Goal: Task Accomplishment & Management: Complete application form

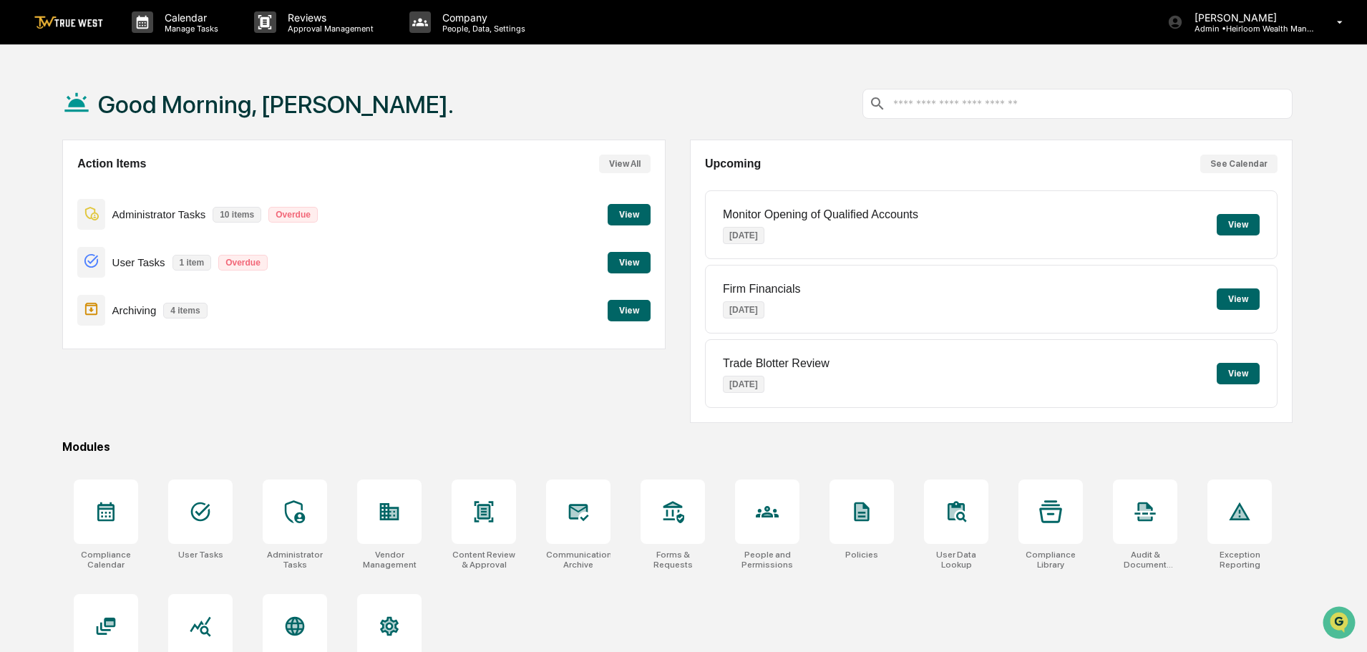
click at [626, 214] on button "View" at bounding box center [629, 214] width 43 height 21
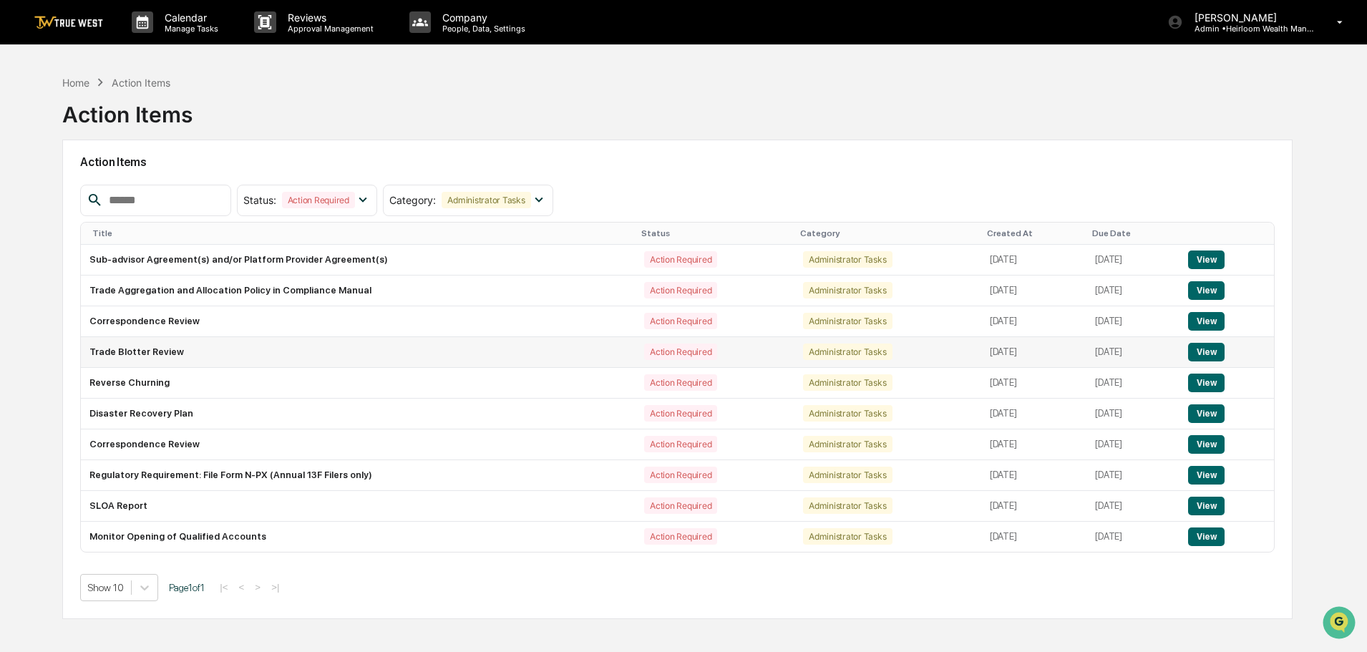
click at [1209, 361] on td "View" at bounding box center [1226, 352] width 94 height 31
click at [1210, 355] on button "View" at bounding box center [1206, 352] width 36 height 19
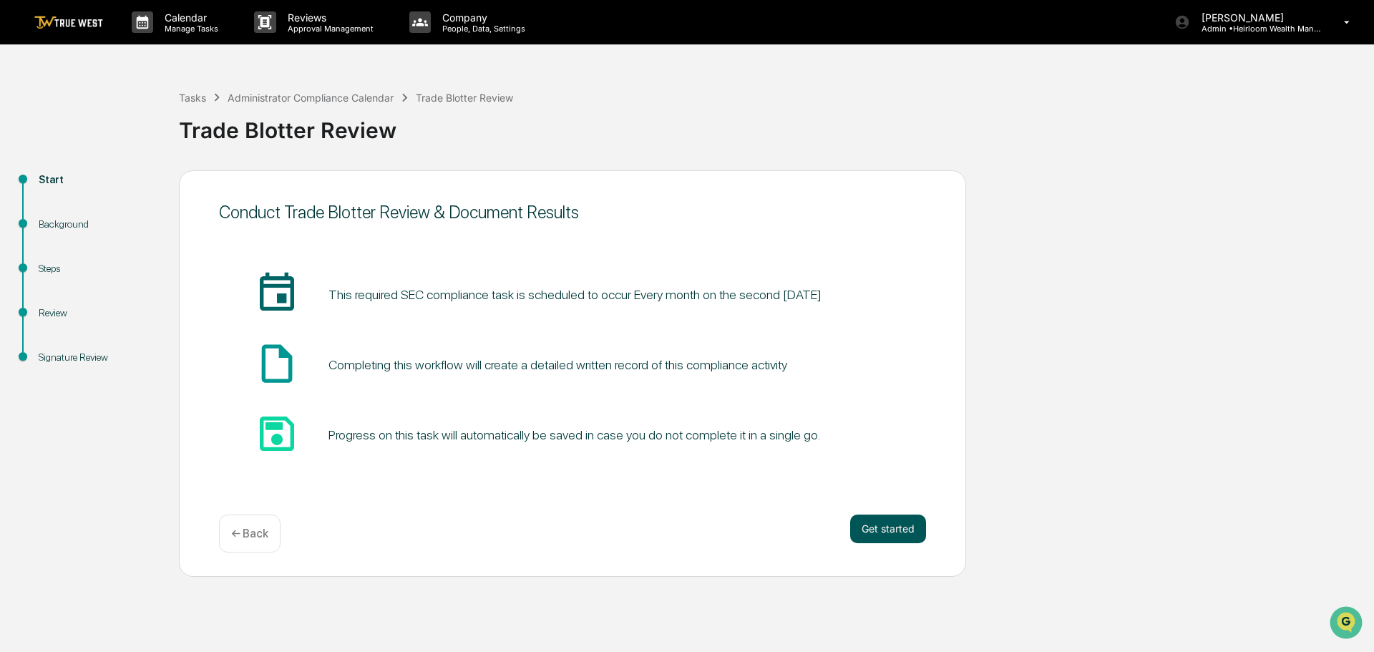
click at [873, 527] on button "Get started" at bounding box center [888, 529] width 76 height 29
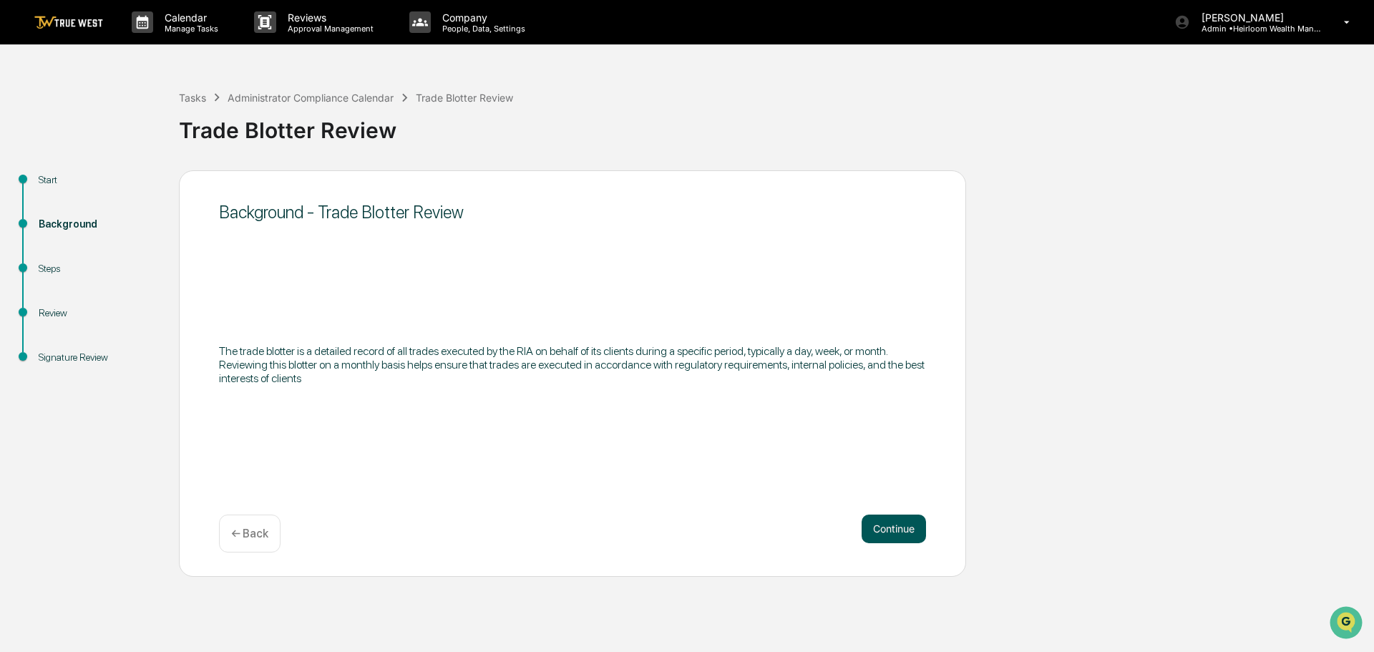
click at [888, 527] on button "Continue" at bounding box center [894, 529] width 64 height 29
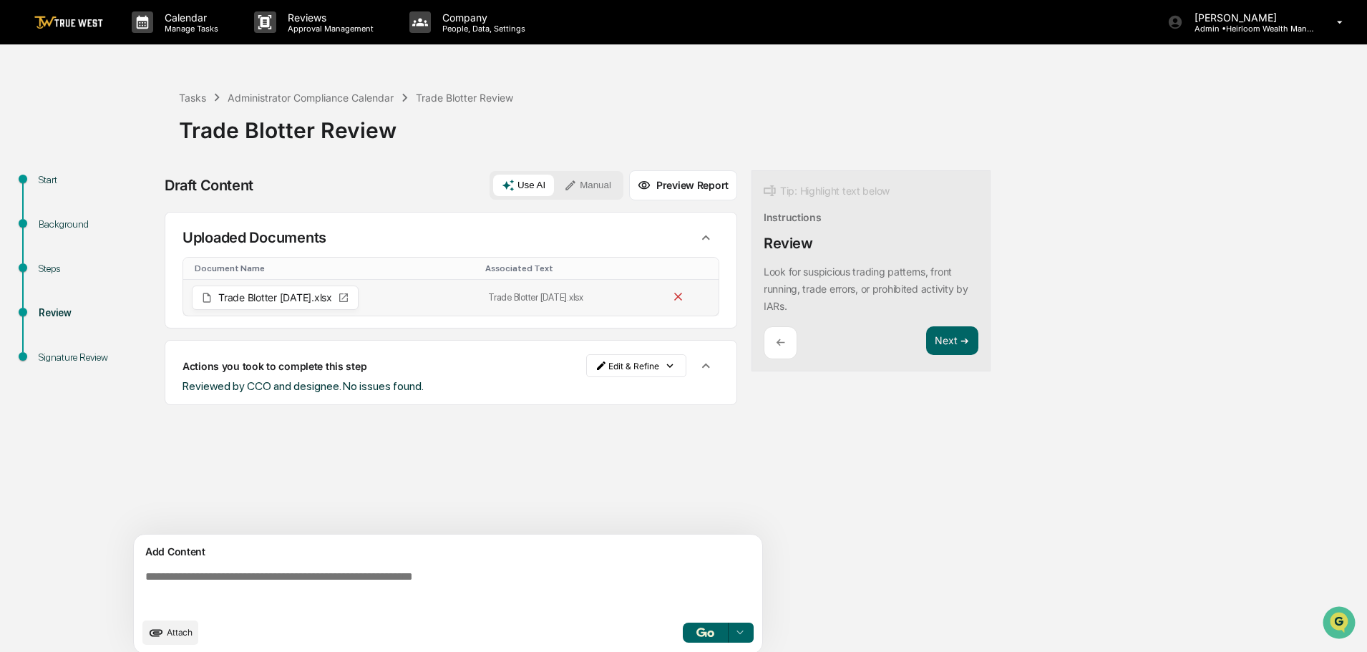
click at [683, 299] on icon at bounding box center [678, 297] width 14 height 14
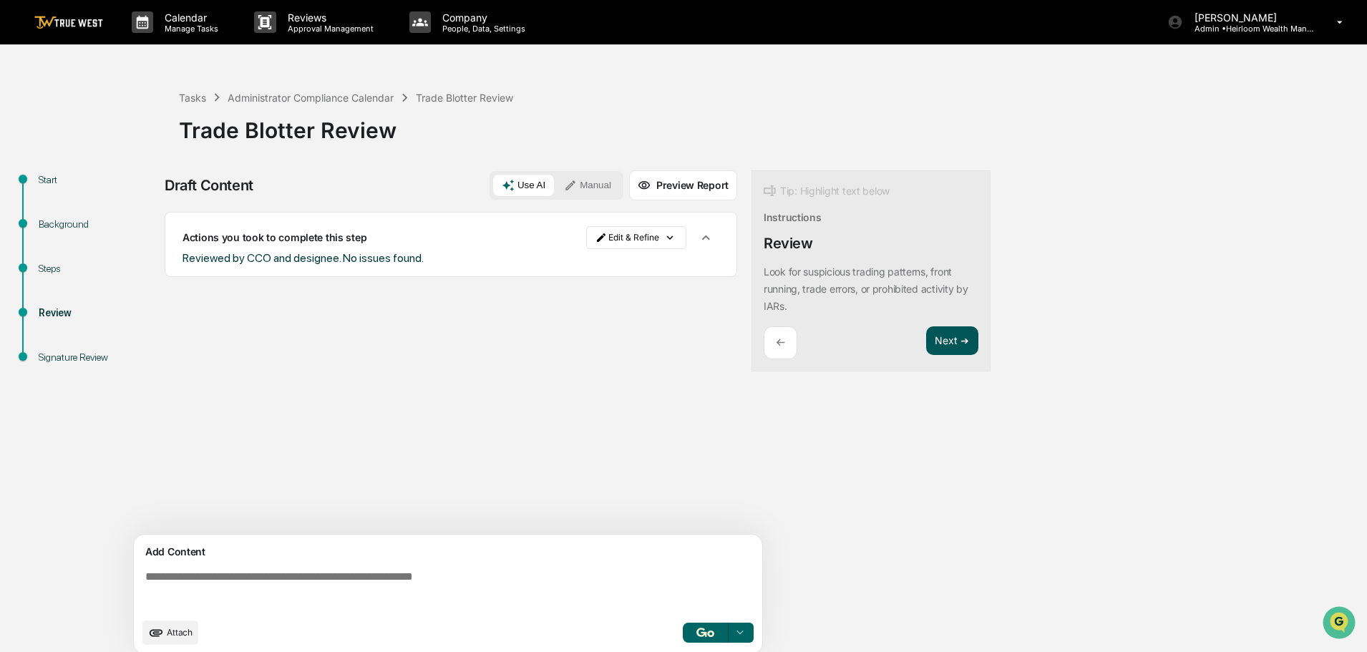
click at [952, 339] on button "Next ➔" at bounding box center [952, 340] width 52 height 29
click at [957, 341] on button "Next ➔" at bounding box center [952, 340] width 52 height 29
click at [952, 335] on button "Next ➔" at bounding box center [952, 340] width 52 height 29
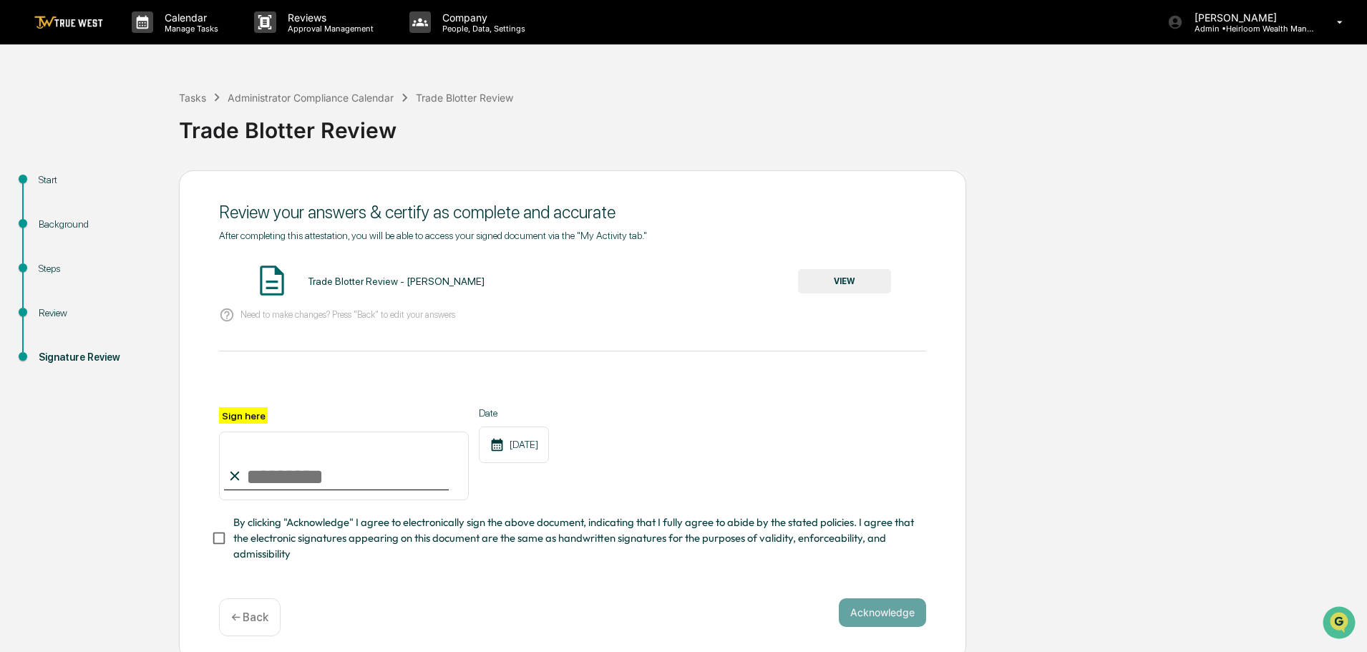
click at [836, 276] on button "VIEW" at bounding box center [844, 281] width 93 height 24
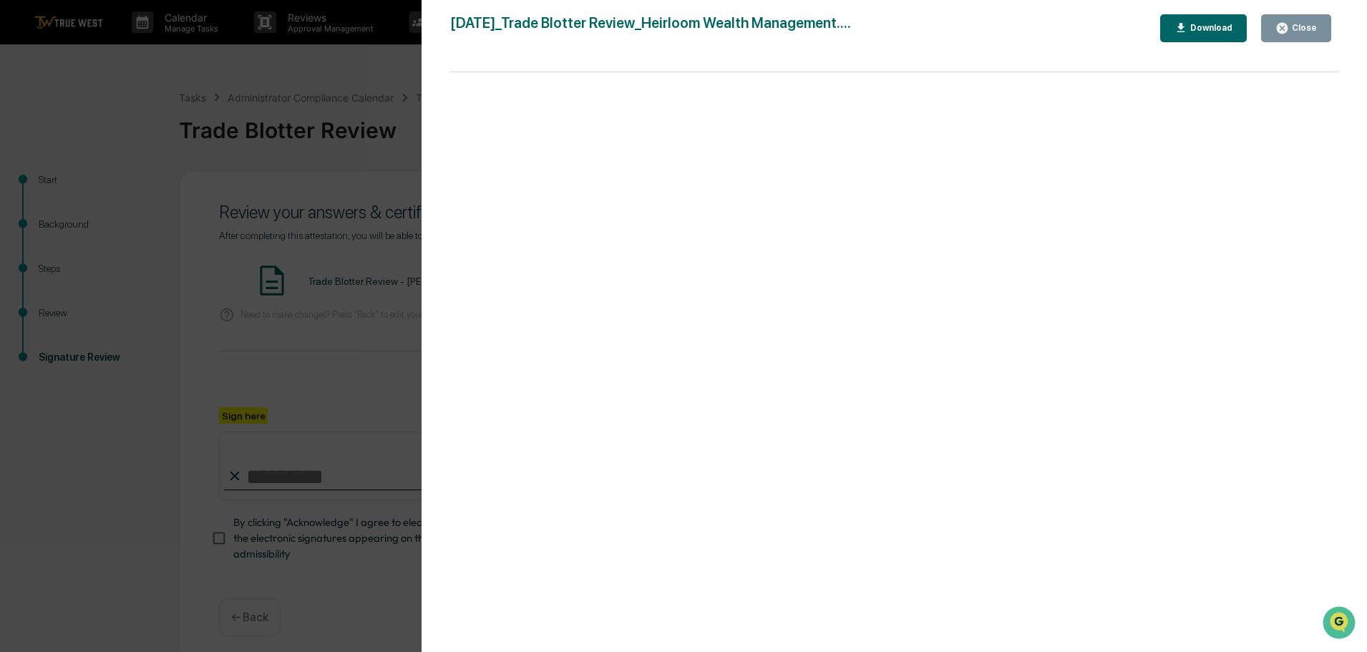
click at [1306, 29] on div "Close" at bounding box center [1303, 28] width 28 height 10
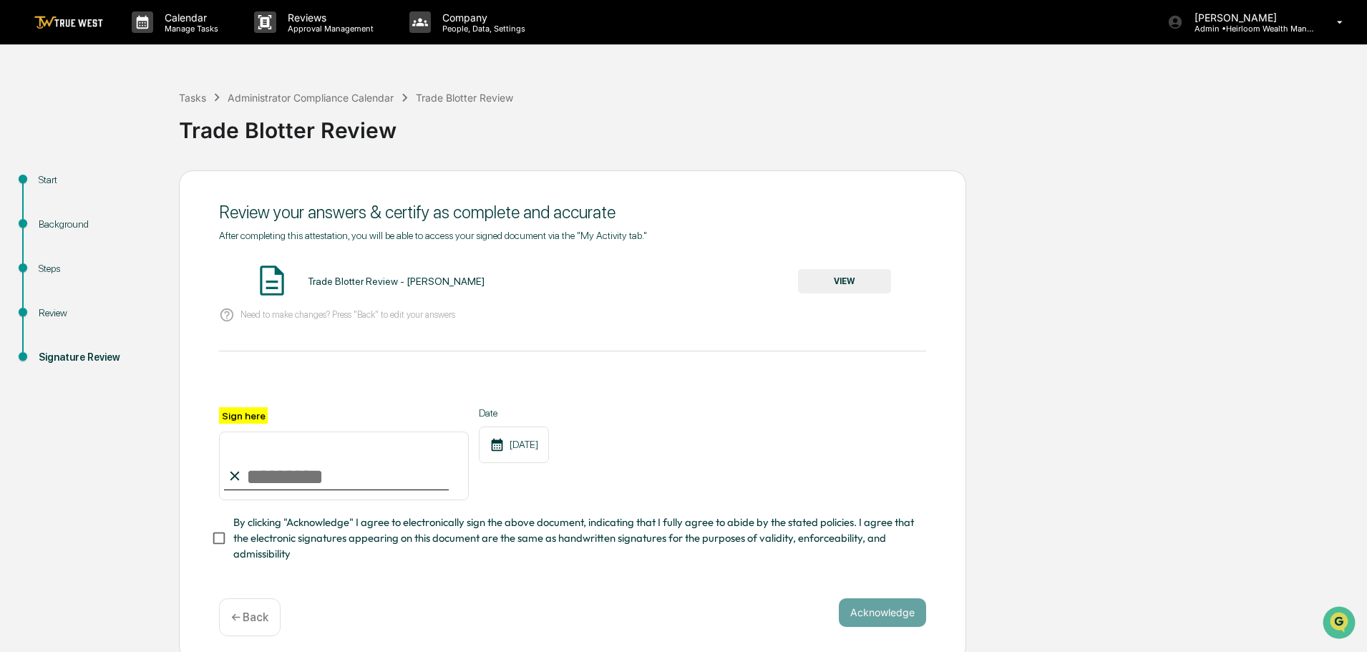
click at [281, 476] on input "Sign here" at bounding box center [344, 466] width 250 height 69
type input "**********"
click at [882, 618] on button "Acknowledge" at bounding box center [882, 612] width 87 height 29
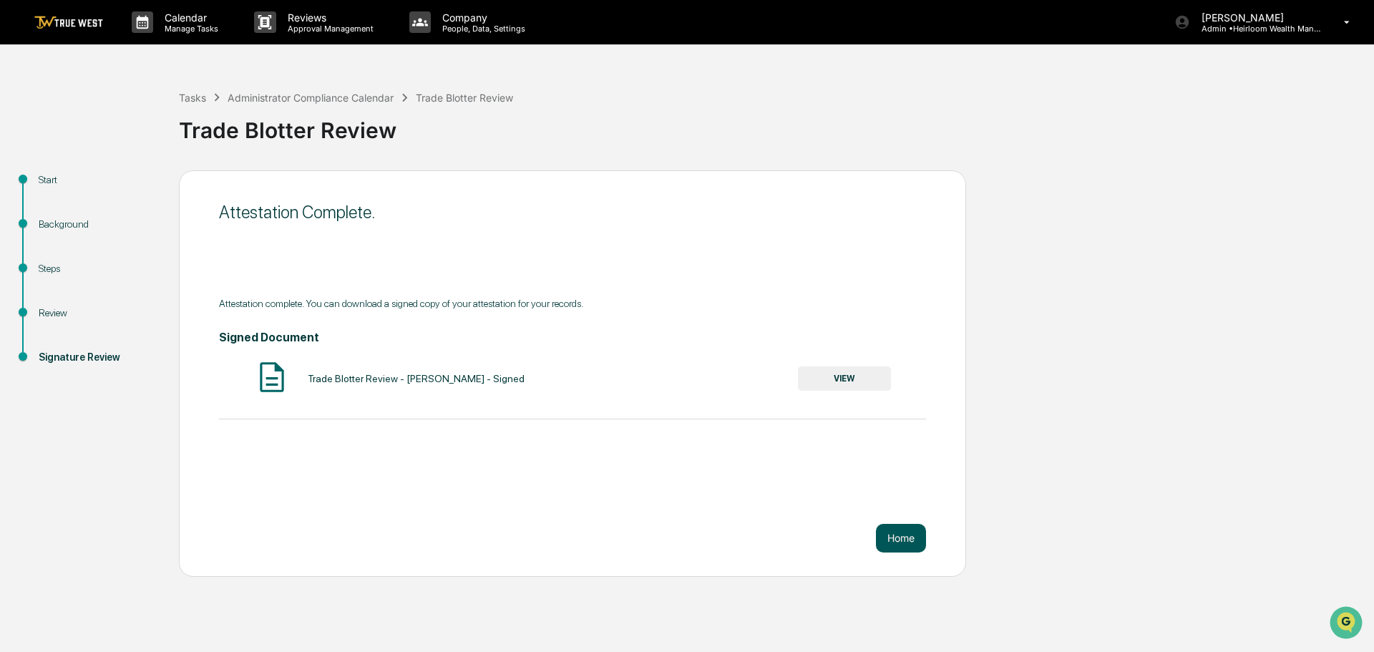
click at [902, 536] on button "Home" at bounding box center [901, 538] width 50 height 29
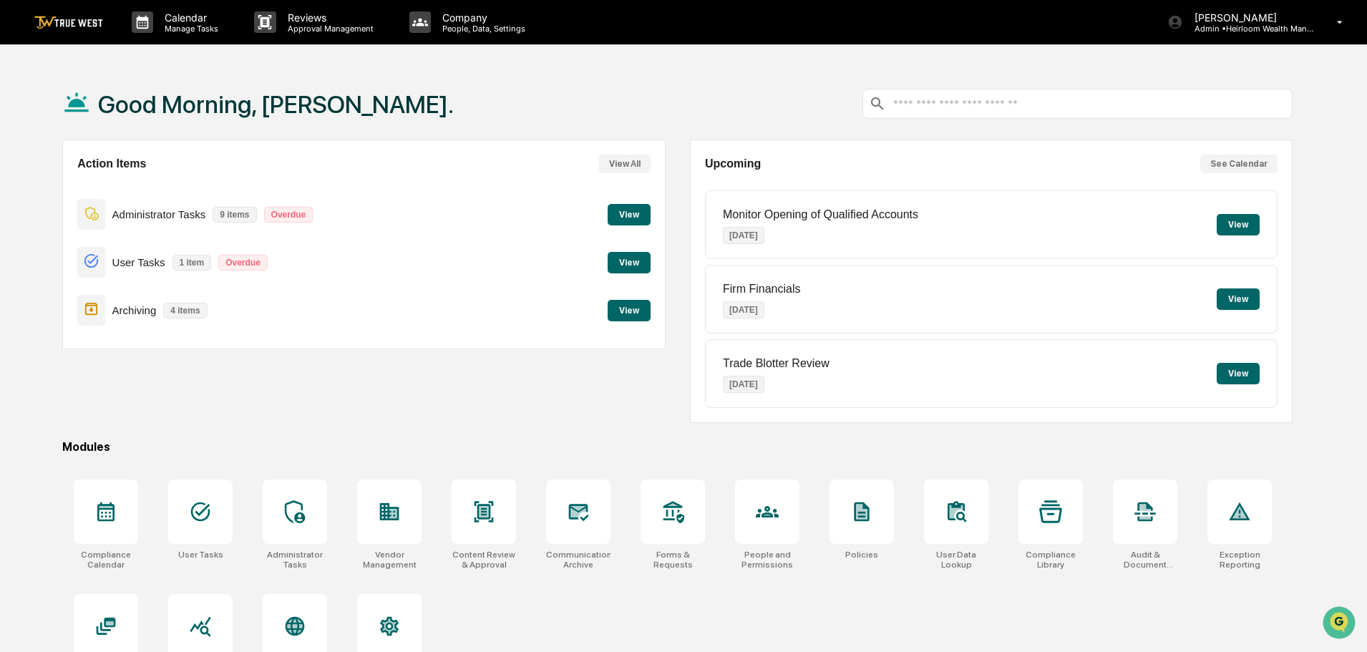
click at [627, 208] on button "View" at bounding box center [629, 214] width 43 height 21
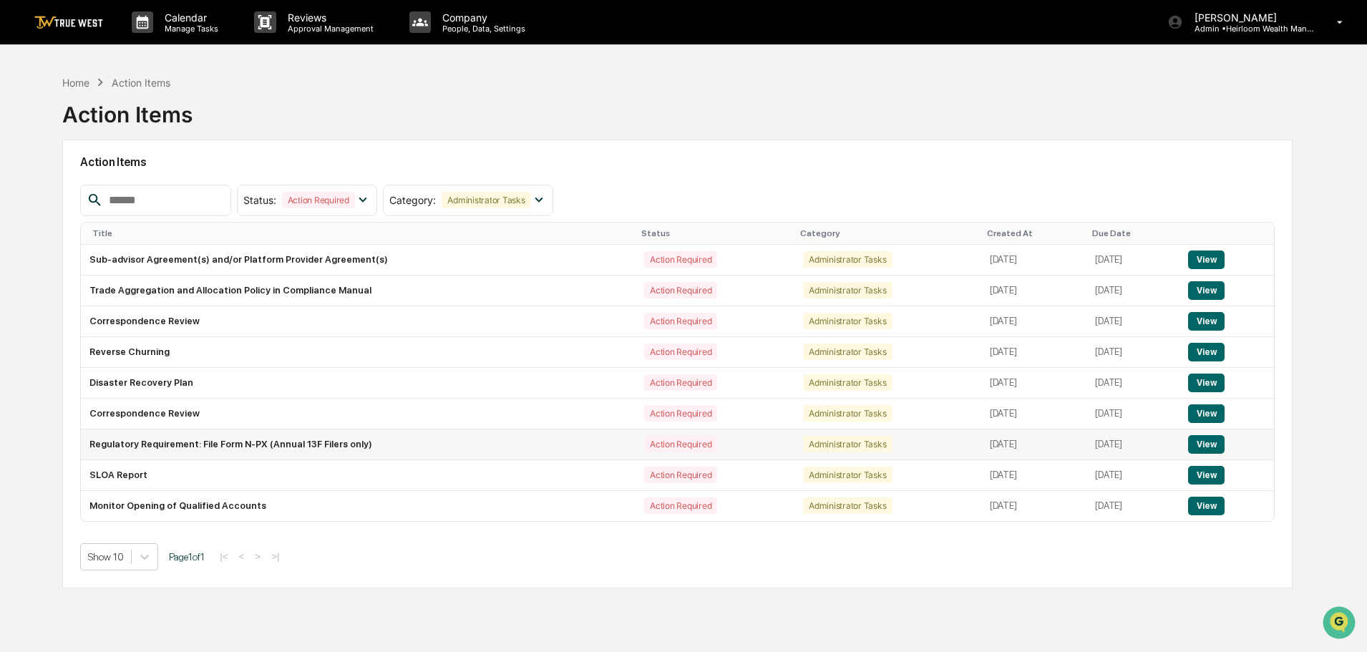
click at [1212, 444] on button "View" at bounding box center [1206, 444] width 36 height 19
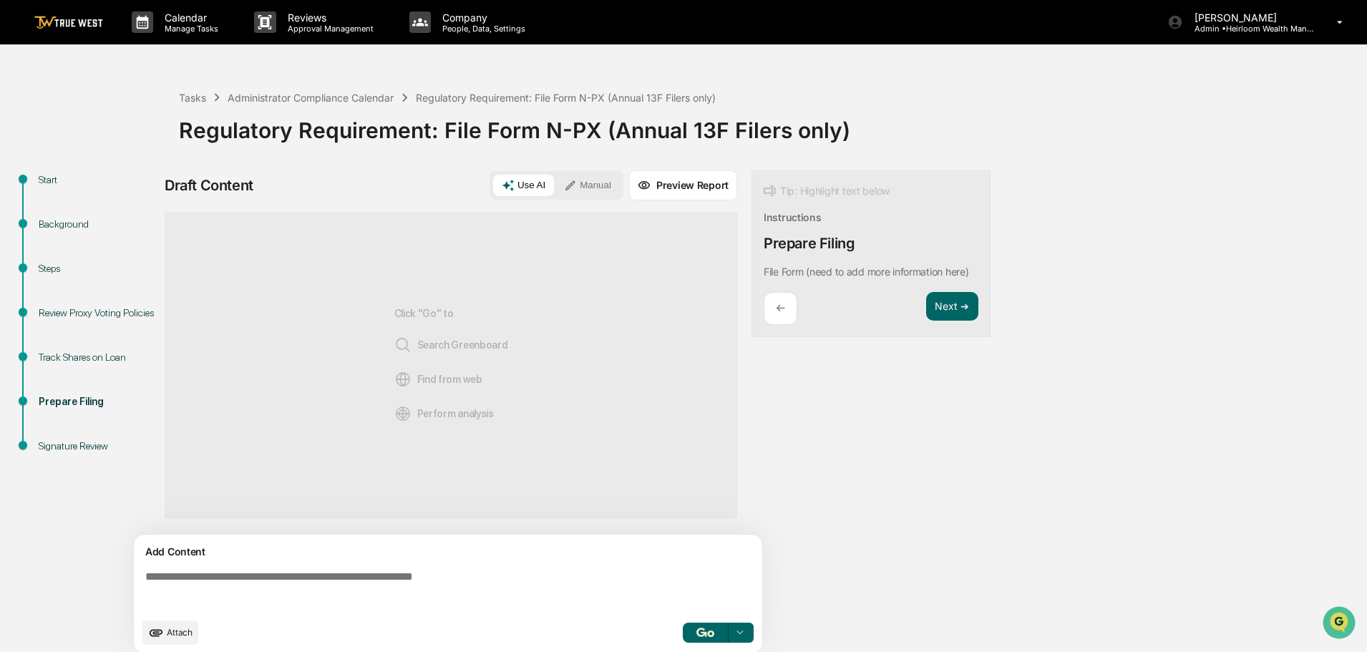
click at [75, 18] on img at bounding box center [68, 23] width 69 height 14
